Goal: Find contact information: Obtain details needed to contact an individual or organization

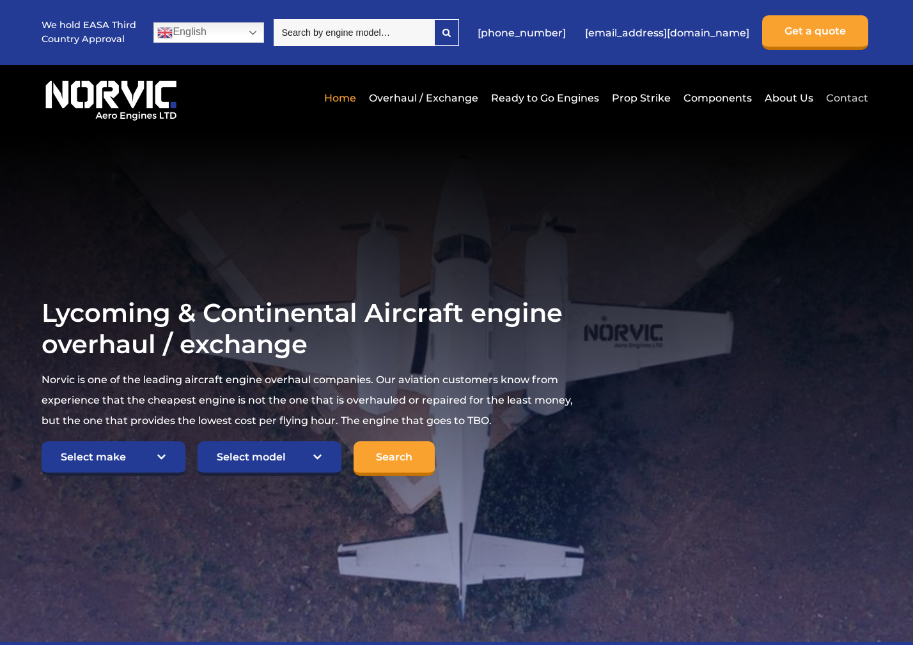
click at [839, 100] on link "Contact" at bounding box center [844, 97] width 45 height 31
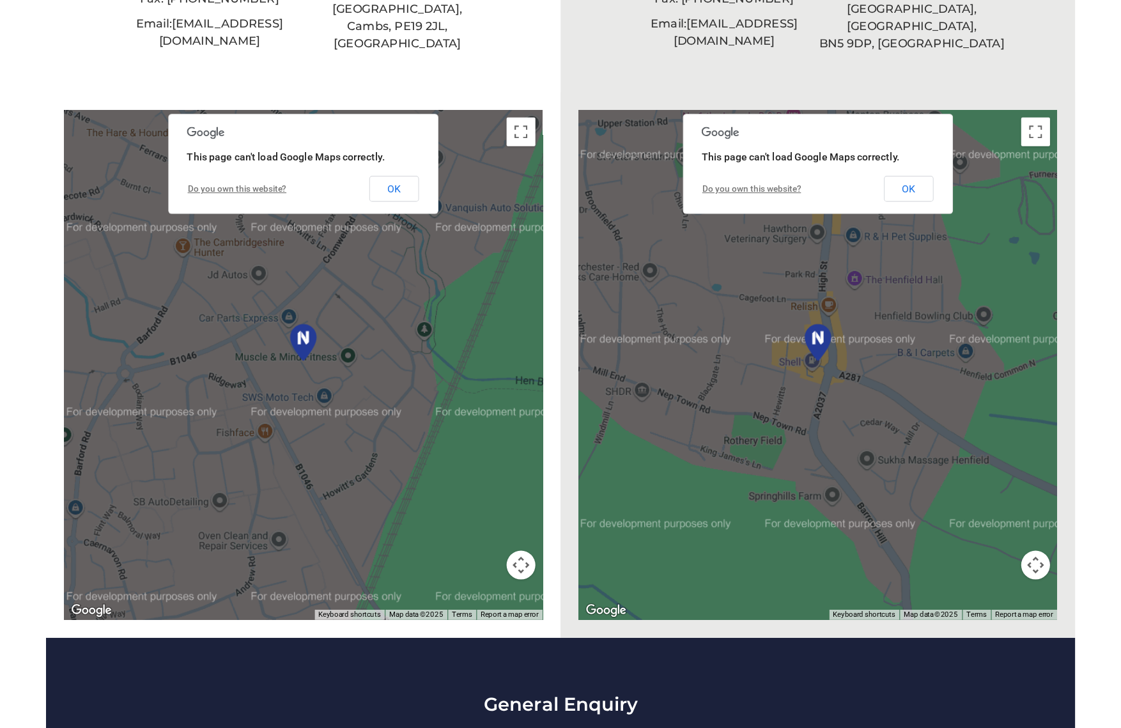
scroll to position [545, 0]
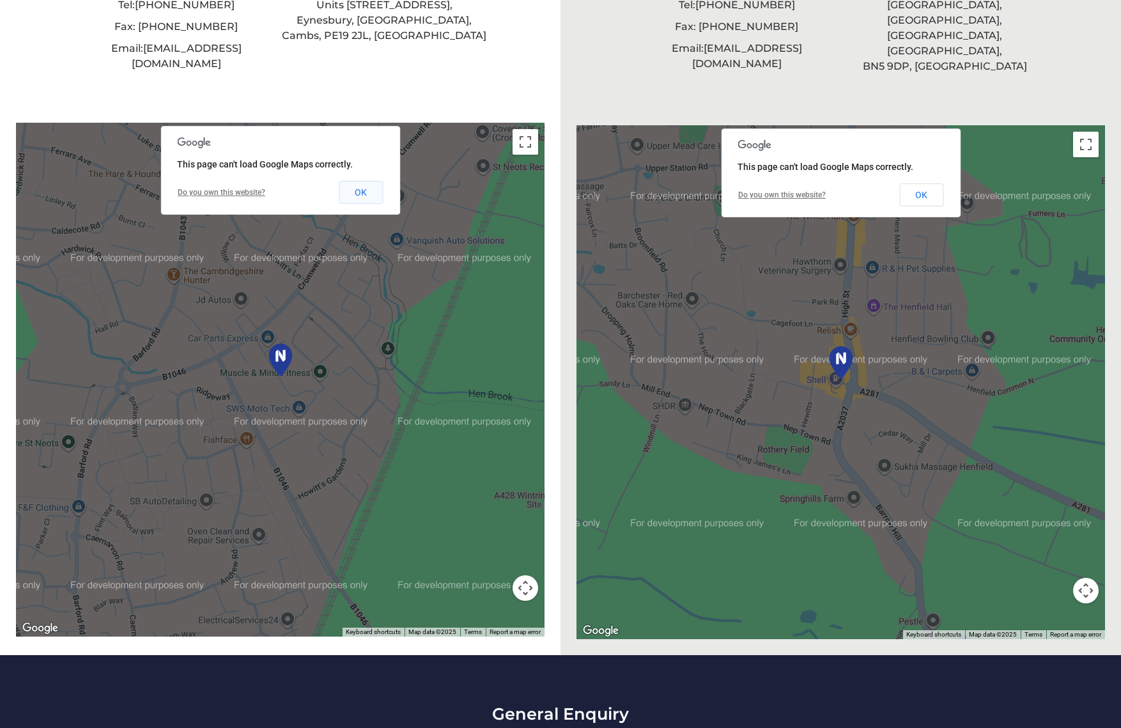
click at [367, 181] on button "OK" at bounding box center [361, 192] width 44 height 23
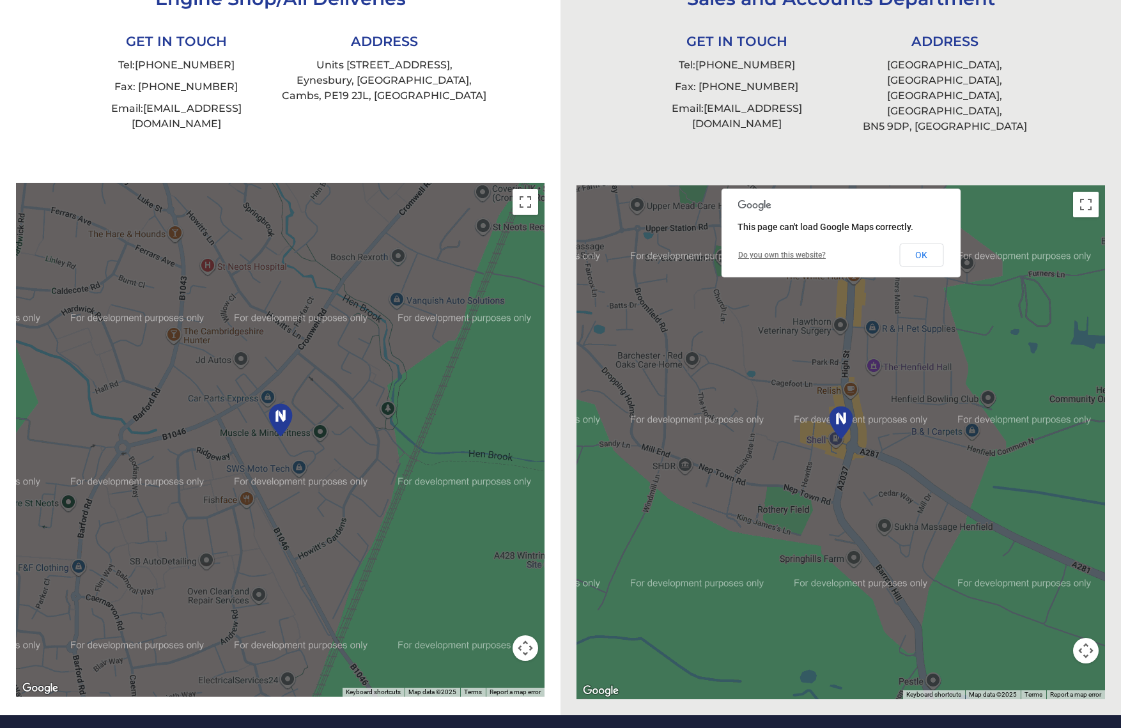
scroll to position [488, 0]
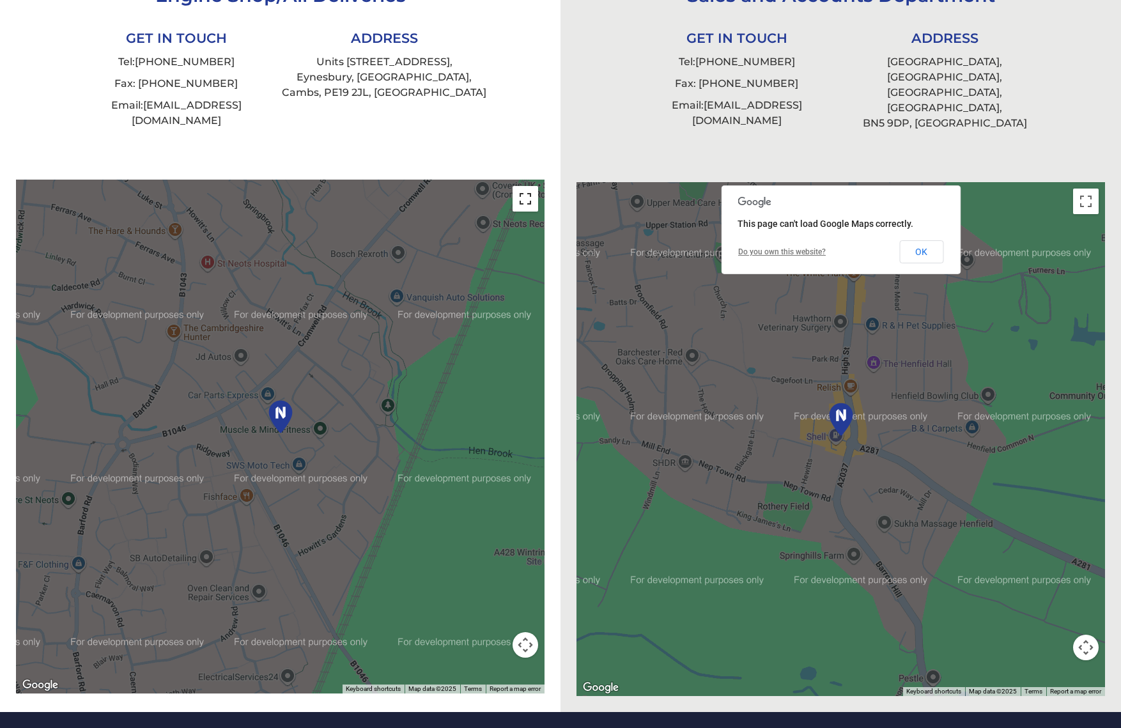
click at [523, 186] on button "Toggle fullscreen view" at bounding box center [526, 199] width 26 height 26
click at [528, 632] on button "Map camera controls" at bounding box center [526, 645] width 26 height 26
click at [495, 632] on button "Zoom out" at bounding box center [494, 645] width 26 height 26
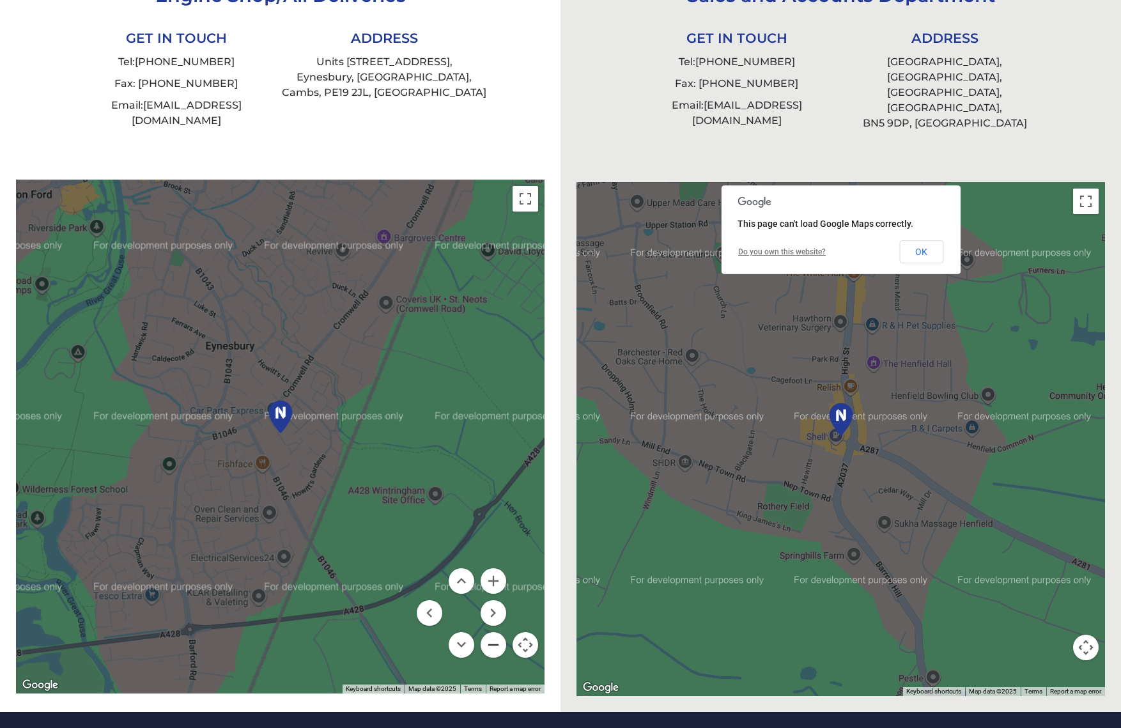
click at [495, 632] on button "Zoom out" at bounding box center [494, 645] width 26 height 26
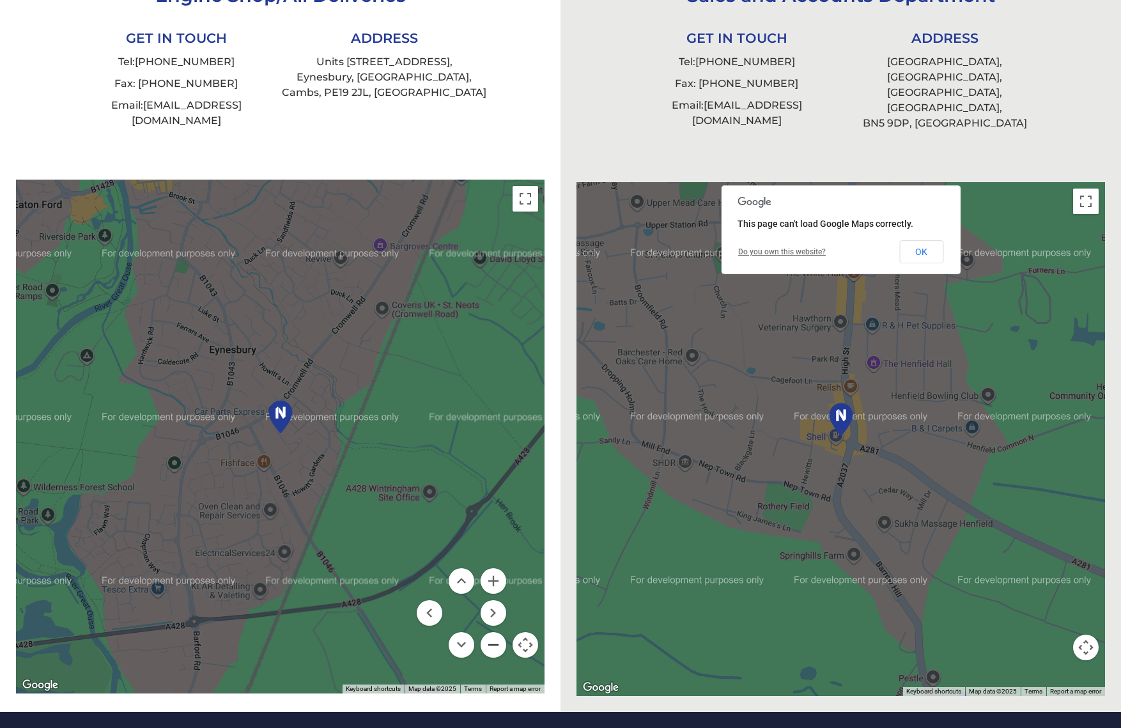
click at [495, 632] on button "Zoom out" at bounding box center [494, 645] width 26 height 26
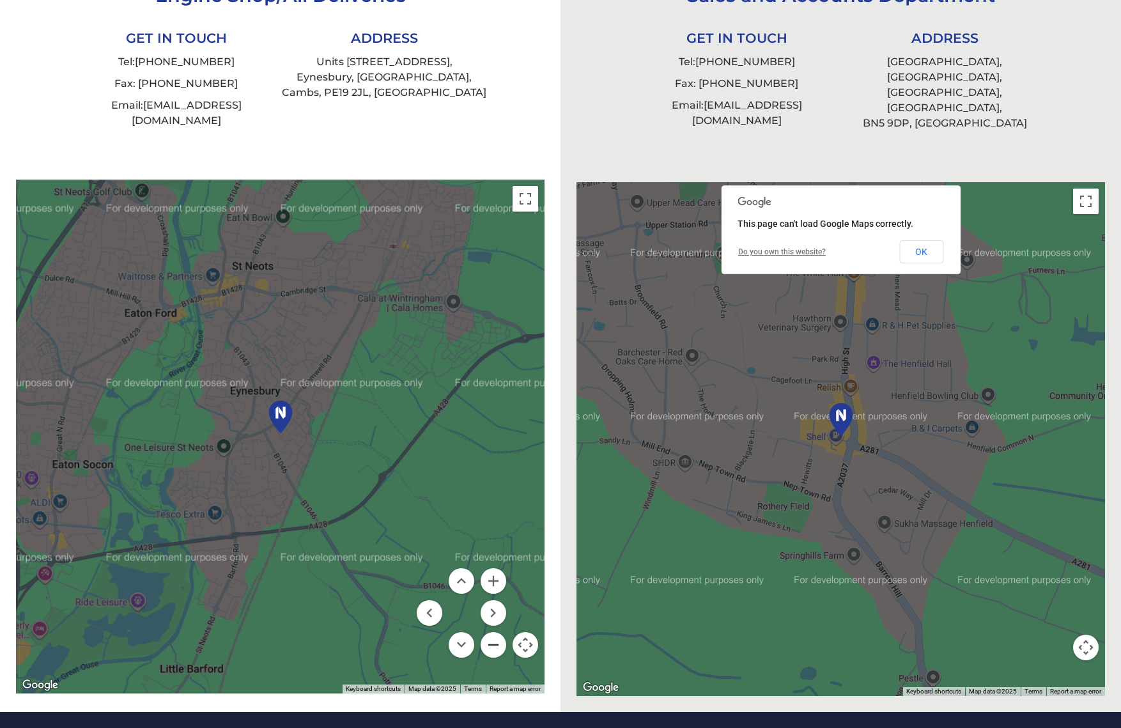
click at [495, 632] on button "Zoom out" at bounding box center [494, 645] width 26 height 26
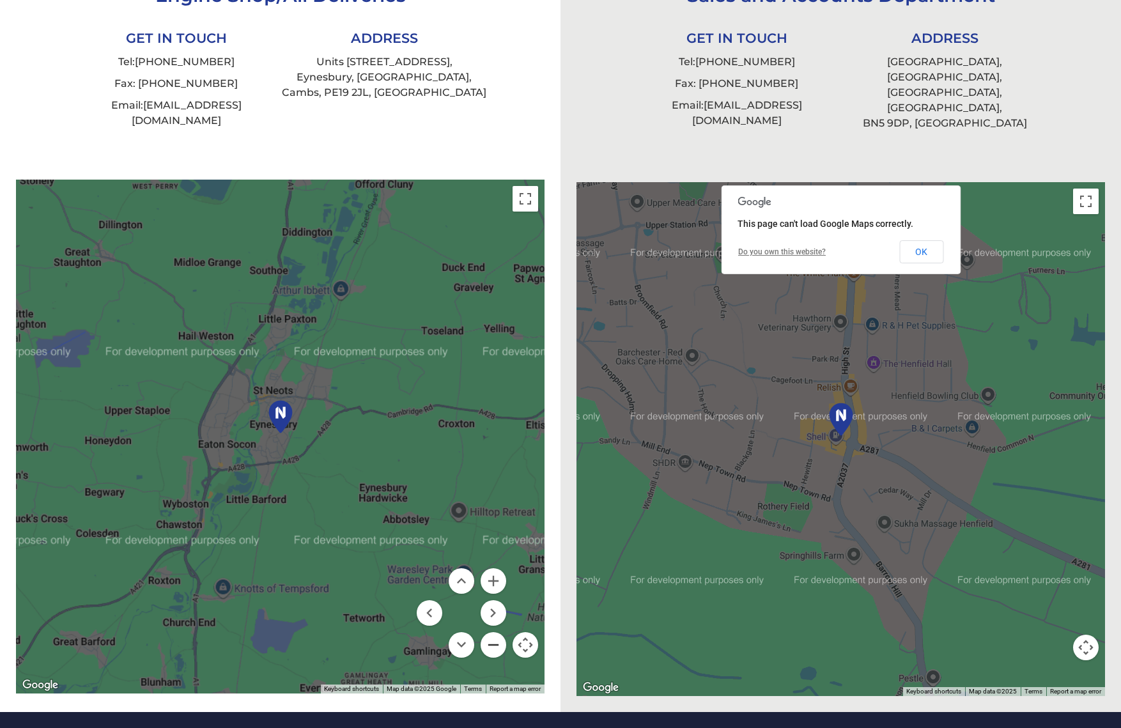
click at [495, 632] on button "Zoom out" at bounding box center [494, 645] width 26 height 26
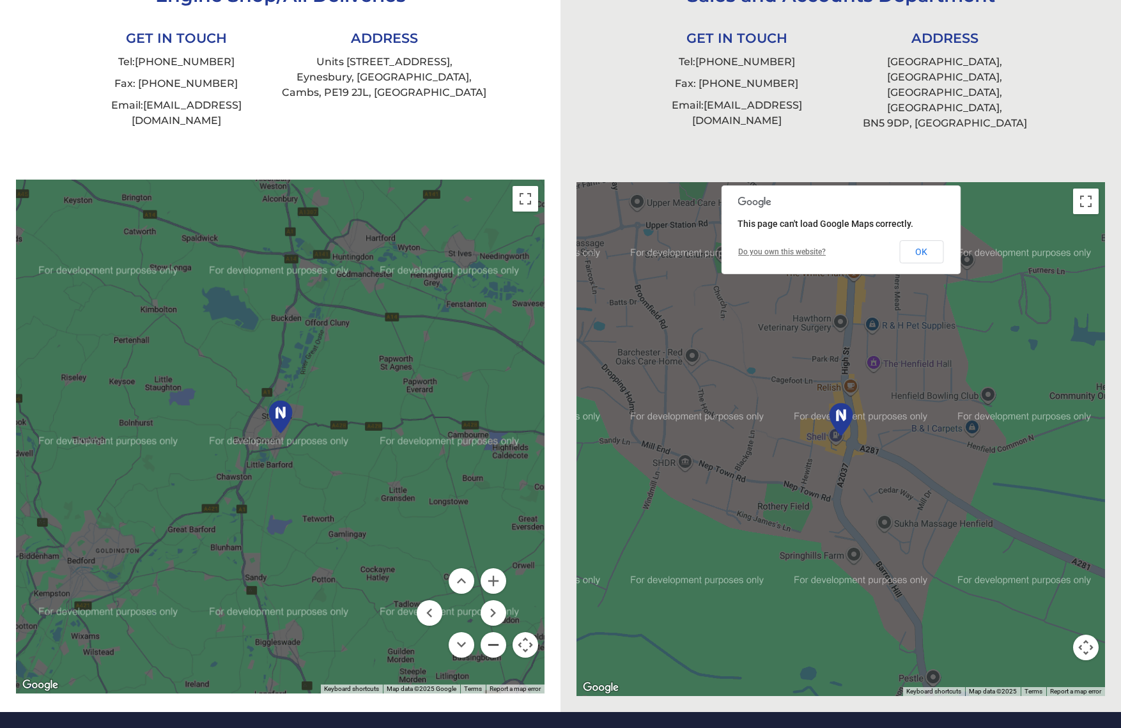
click at [495, 632] on button "Zoom out" at bounding box center [494, 645] width 26 height 26
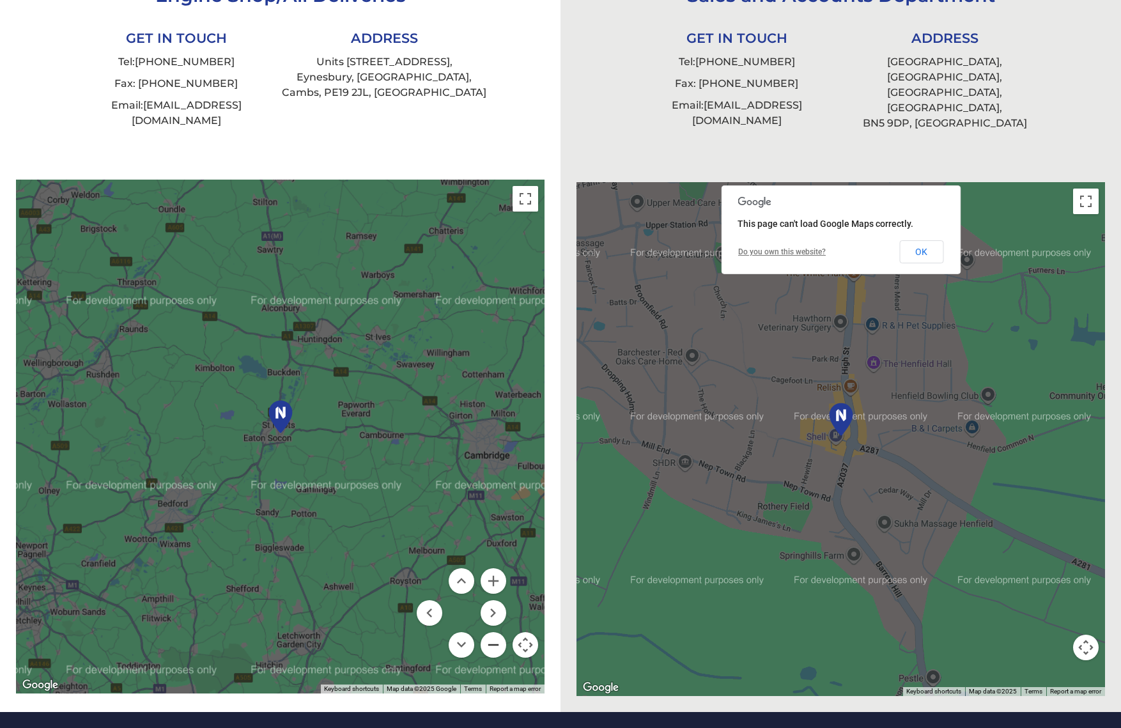
click at [495, 632] on button "Zoom out" at bounding box center [494, 645] width 26 height 26
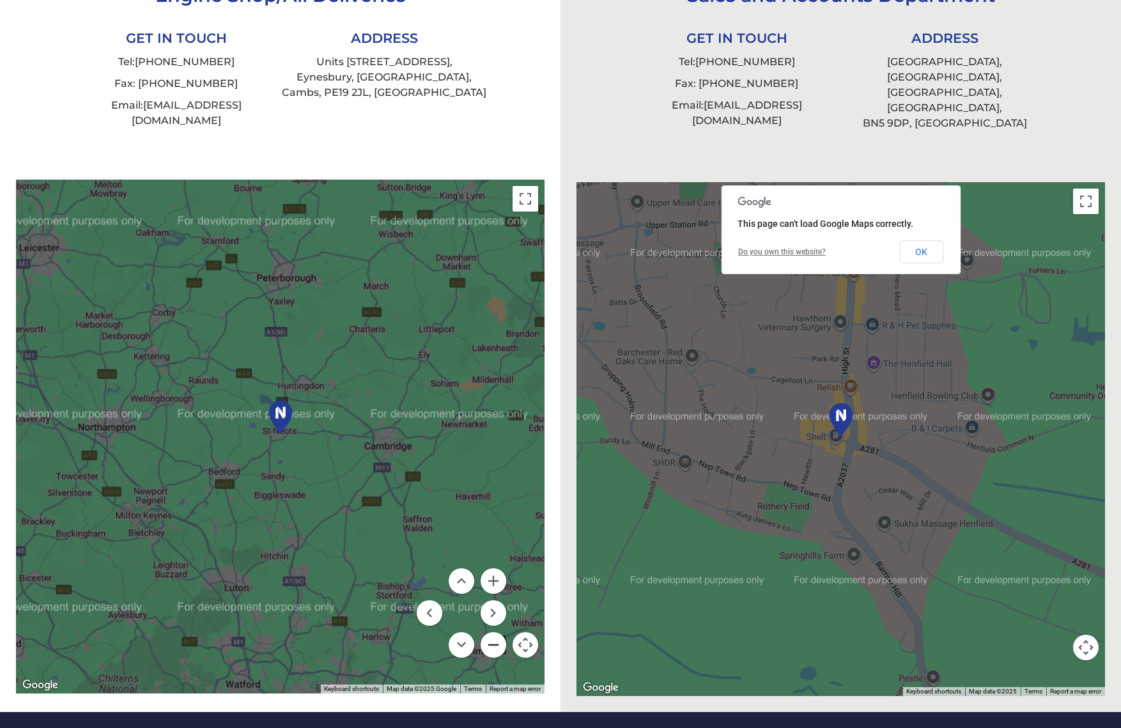
click at [495, 632] on button "Zoom out" at bounding box center [494, 645] width 26 height 26
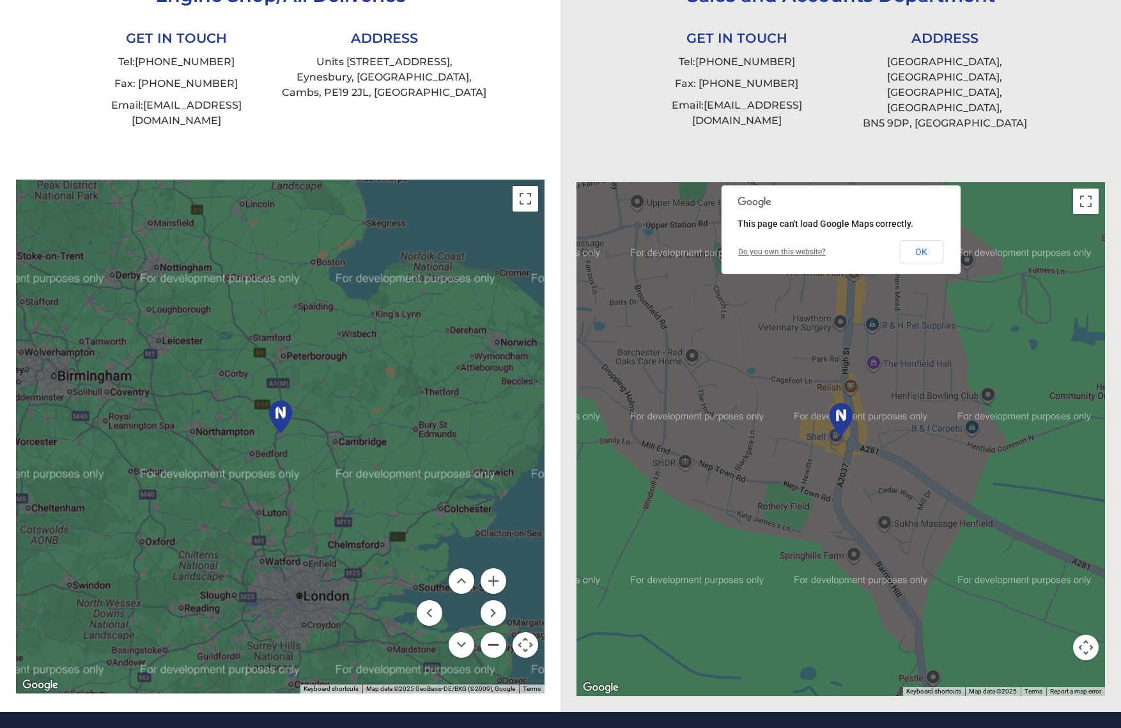
click at [495, 632] on button "Zoom out" at bounding box center [494, 645] width 26 height 26
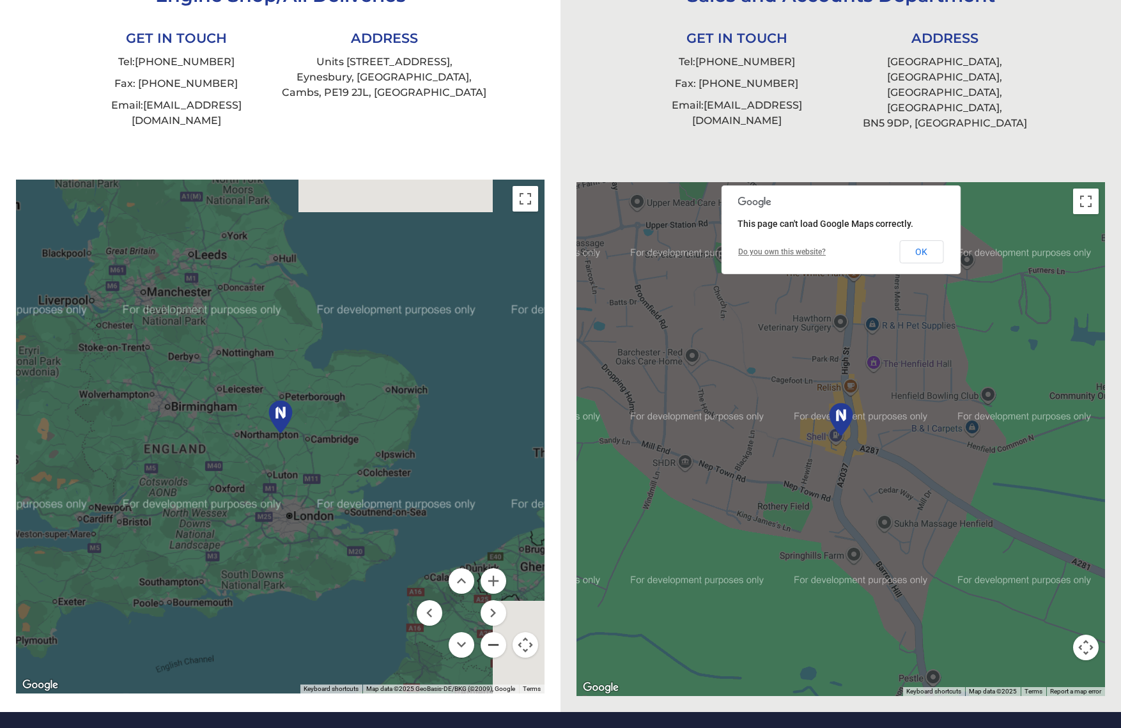
click at [495, 632] on button "Zoom out" at bounding box center [494, 645] width 26 height 26
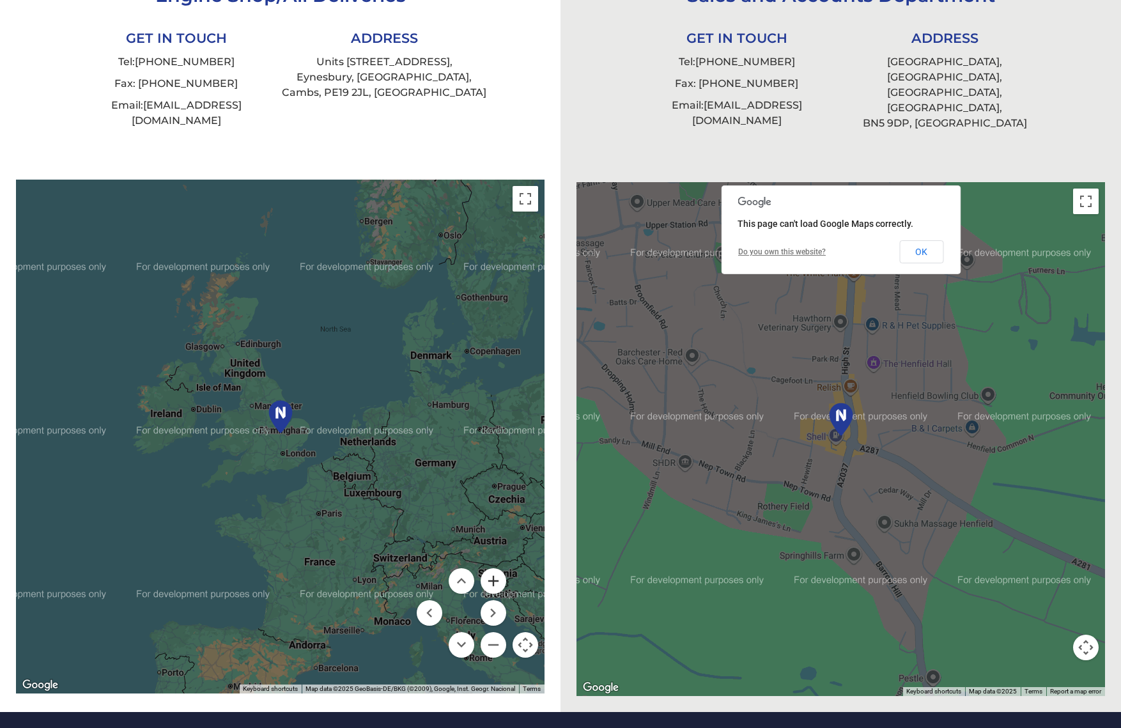
click at [495, 568] on button "Zoom in" at bounding box center [494, 581] width 26 height 26
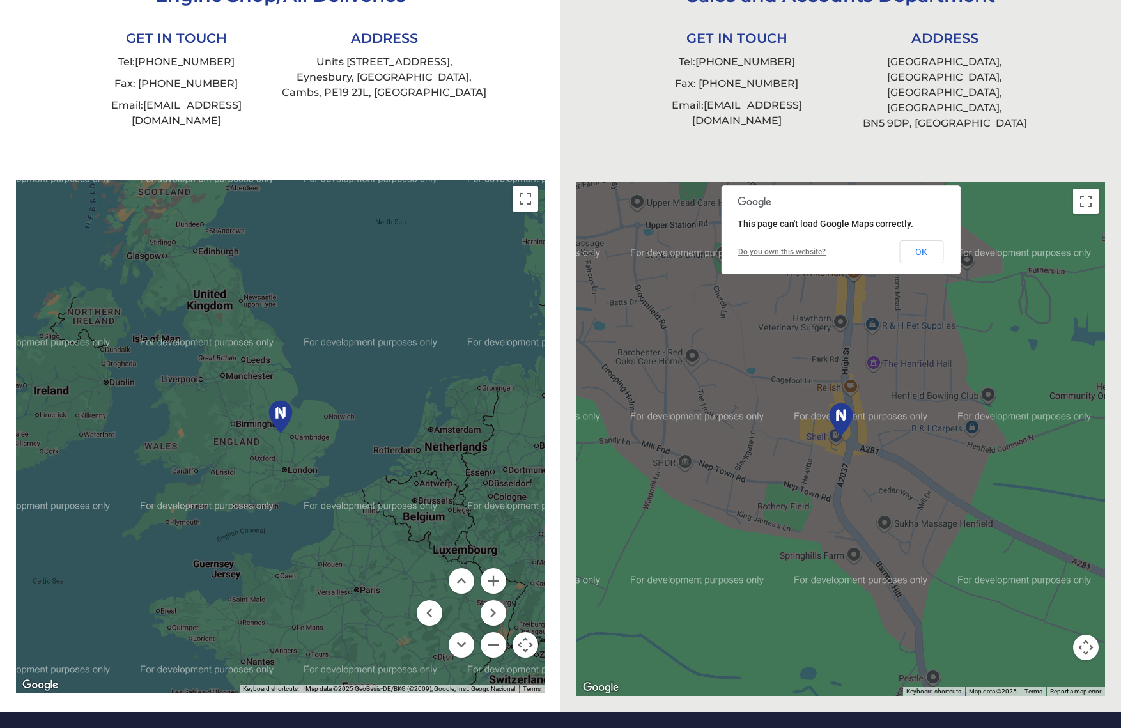
click at [912, 635] on button "Map camera controls" at bounding box center [1086, 648] width 26 height 26
click at [912, 635] on button "Zoom out" at bounding box center [1054, 648] width 26 height 26
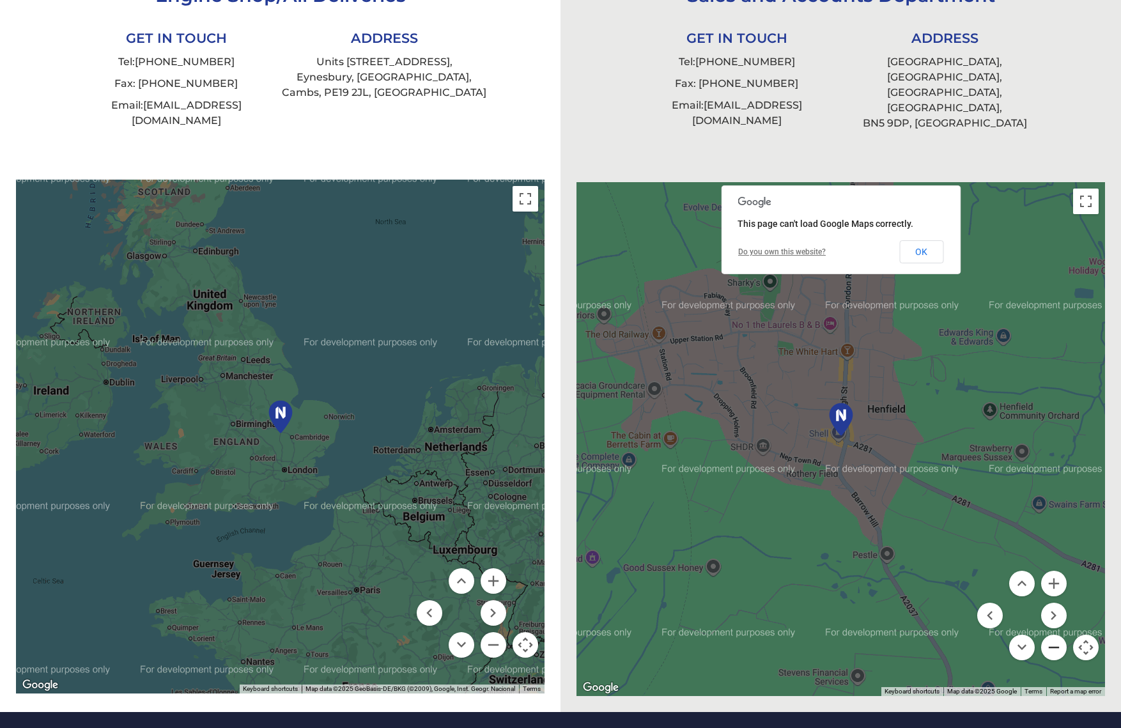
click at [912, 635] on button "Zoom out" at bounding box center [1054, 648] width 26 height 26
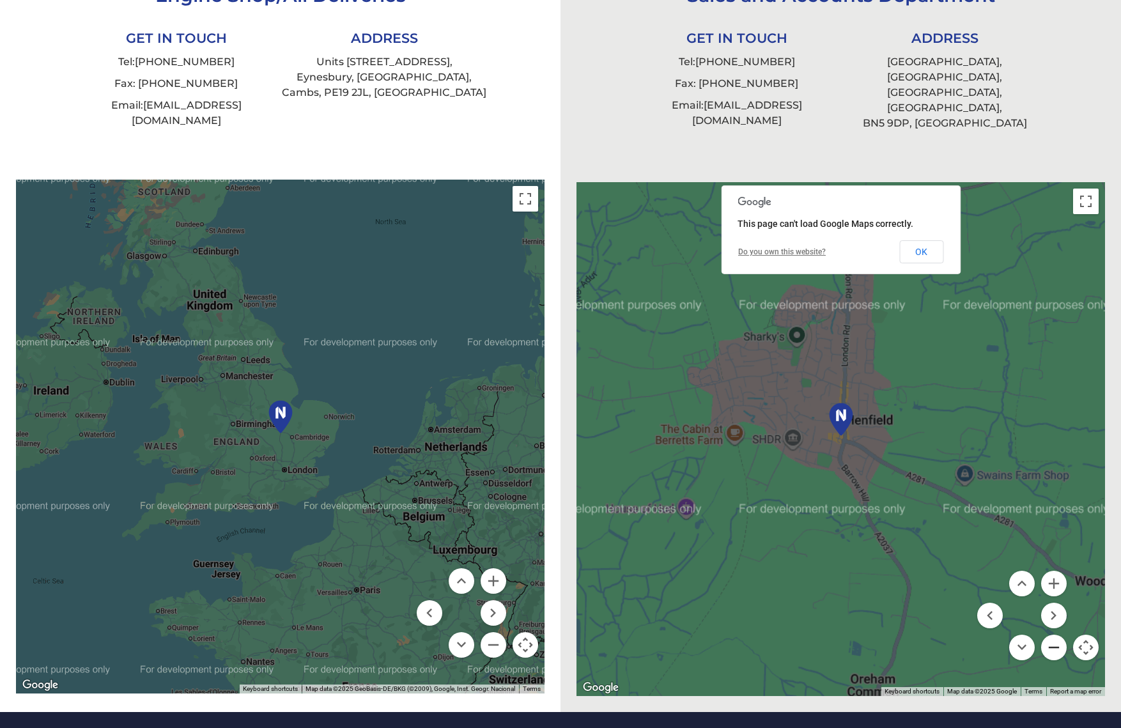
click at [912, 635] on button "Zoom out" at bounding box center [1054, 648] width 26 height 26
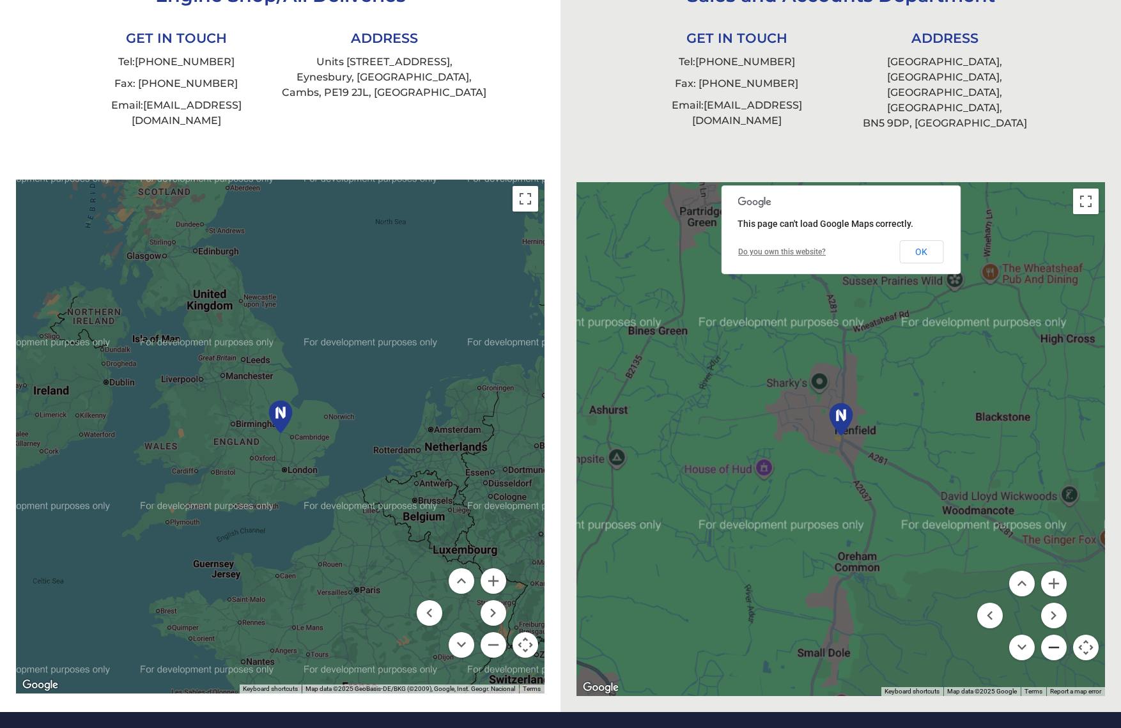
click at [912, 635] on button "Zoom out" at bounding box center [1054, 648] width 26 height 26
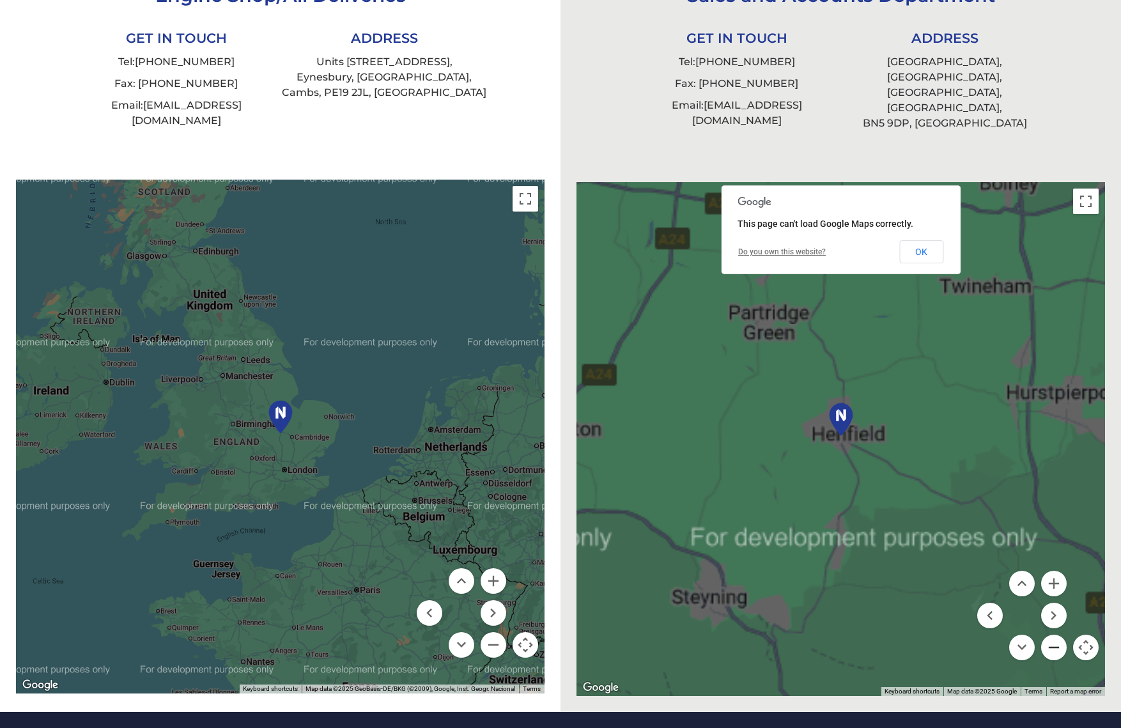
click at [912, 635] on button "Zoom out" at bounding box center [1054, 648] width 26 height 26
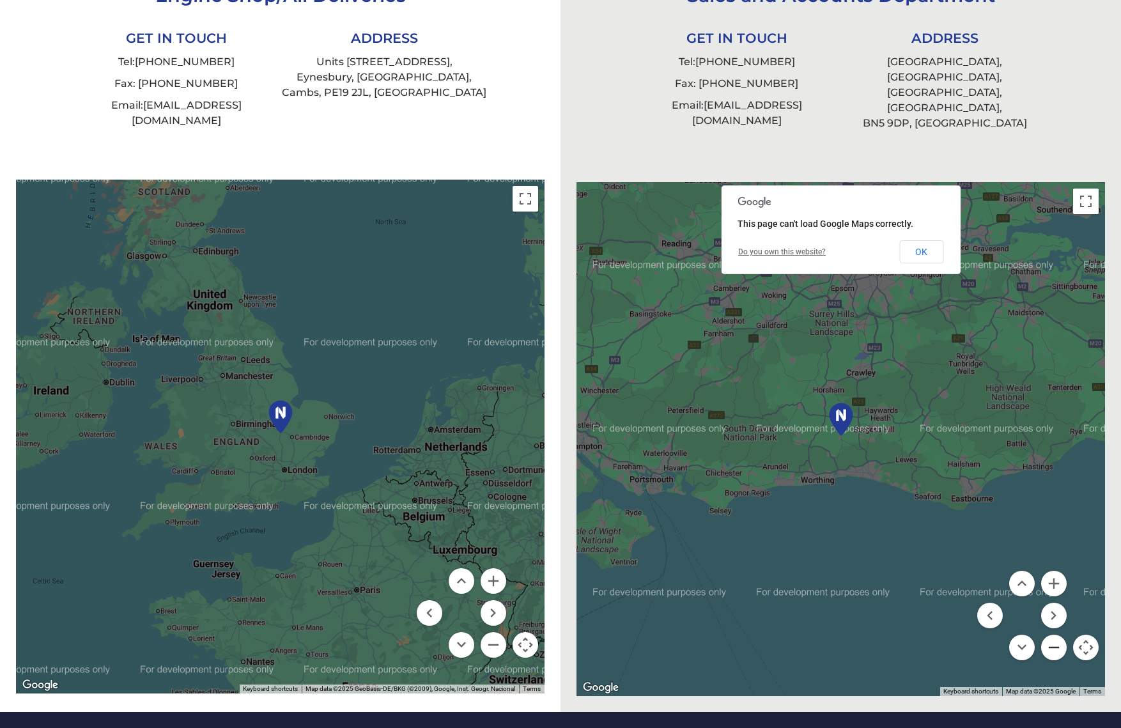
click at [912, 635] on button "Zoom out" at bounding box center [1054, 648] width 26 height 26
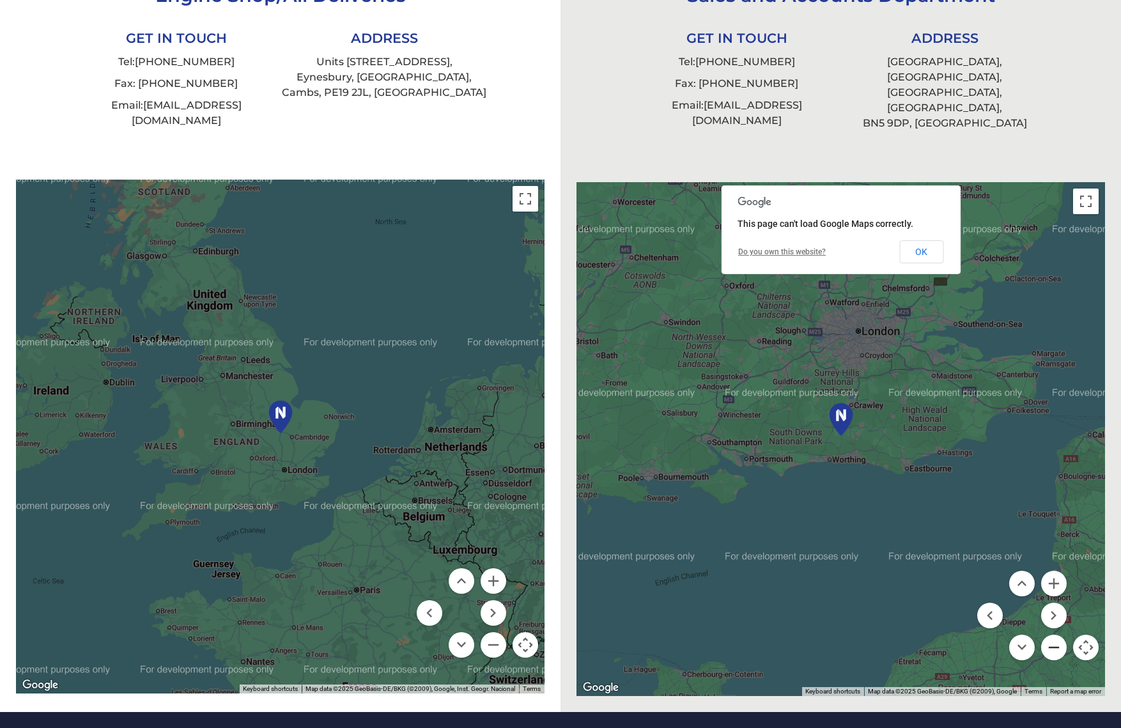
click at [912, 635] on button "Zoom out" at bounding box center [1054, 648] width 26 height 26
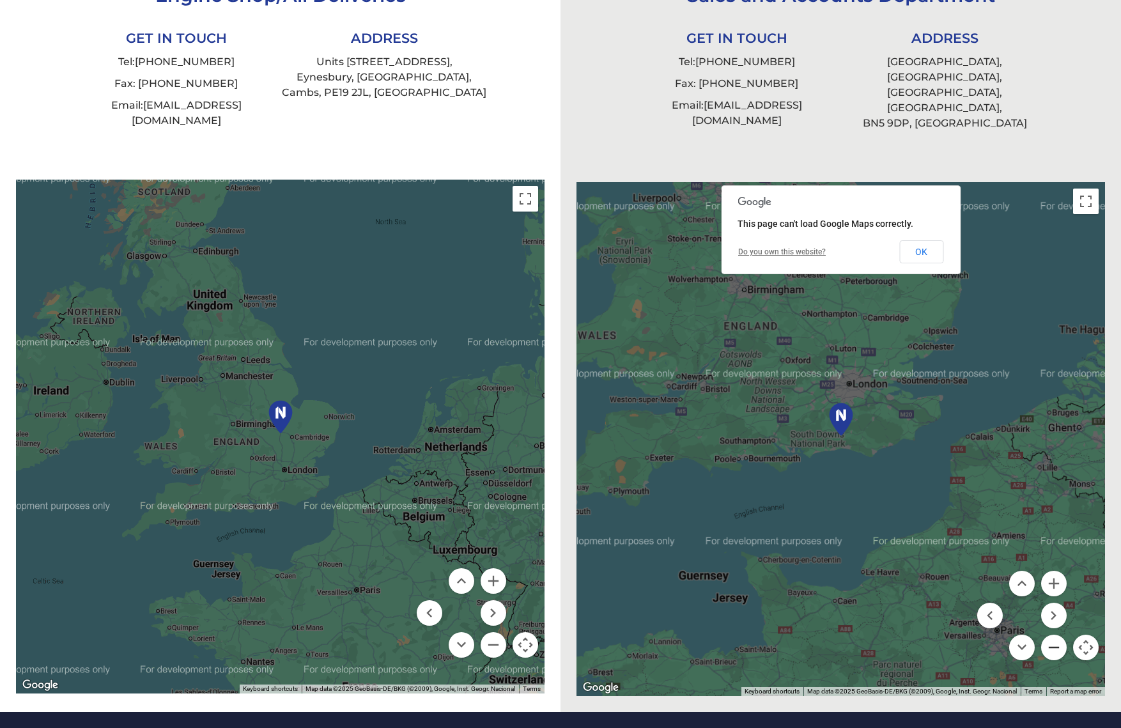
click at [912, 635] on button "Zoom out" at bounding box center [1054, 648] width 26 height 26
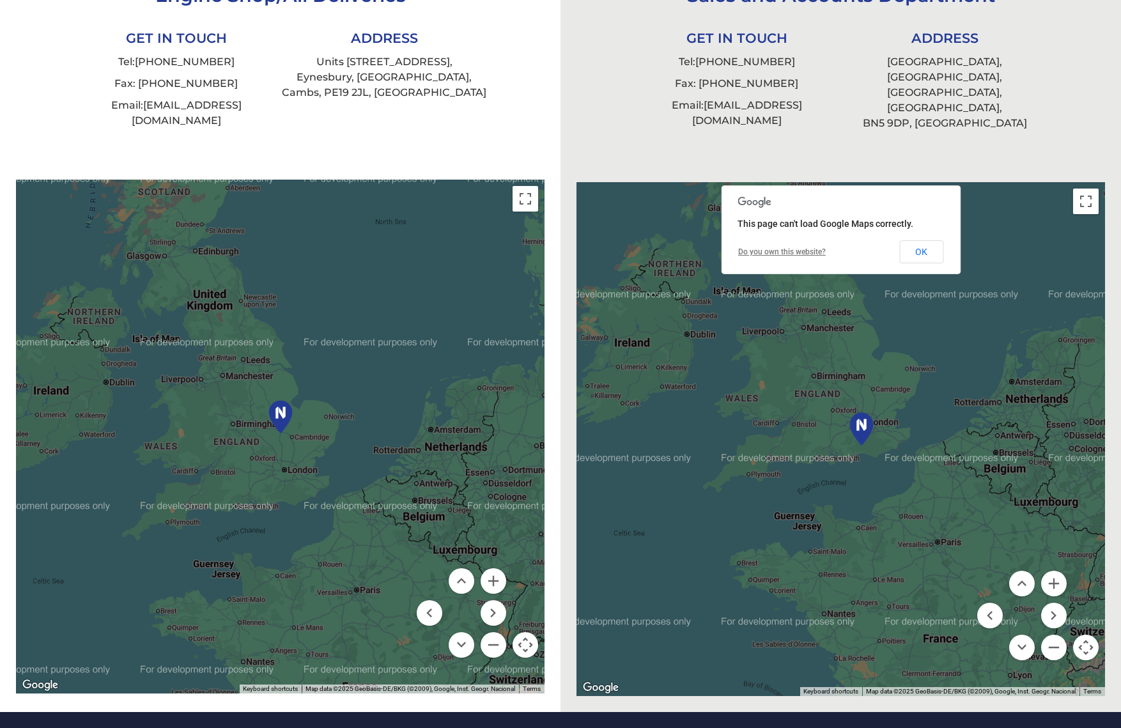
drag, startPoint x: 843, startPoint y: 432, endPoint x: 866, endPoint y: 442, distance: 25.2
click at [866, 442] on div at bounding box center [840, 439] width 528 height 514
